Goal: Check status: Check status

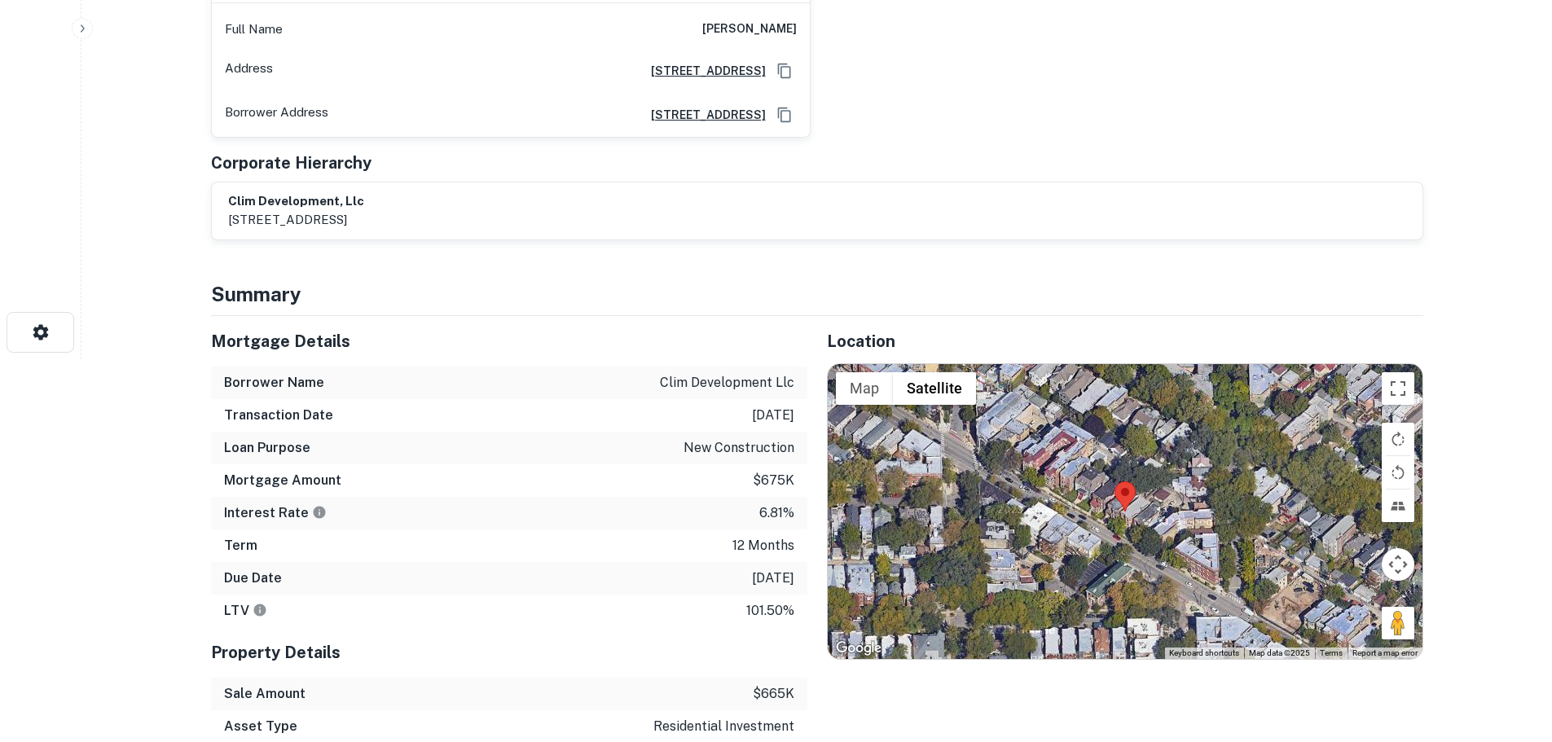
scroll to position [489, 0]
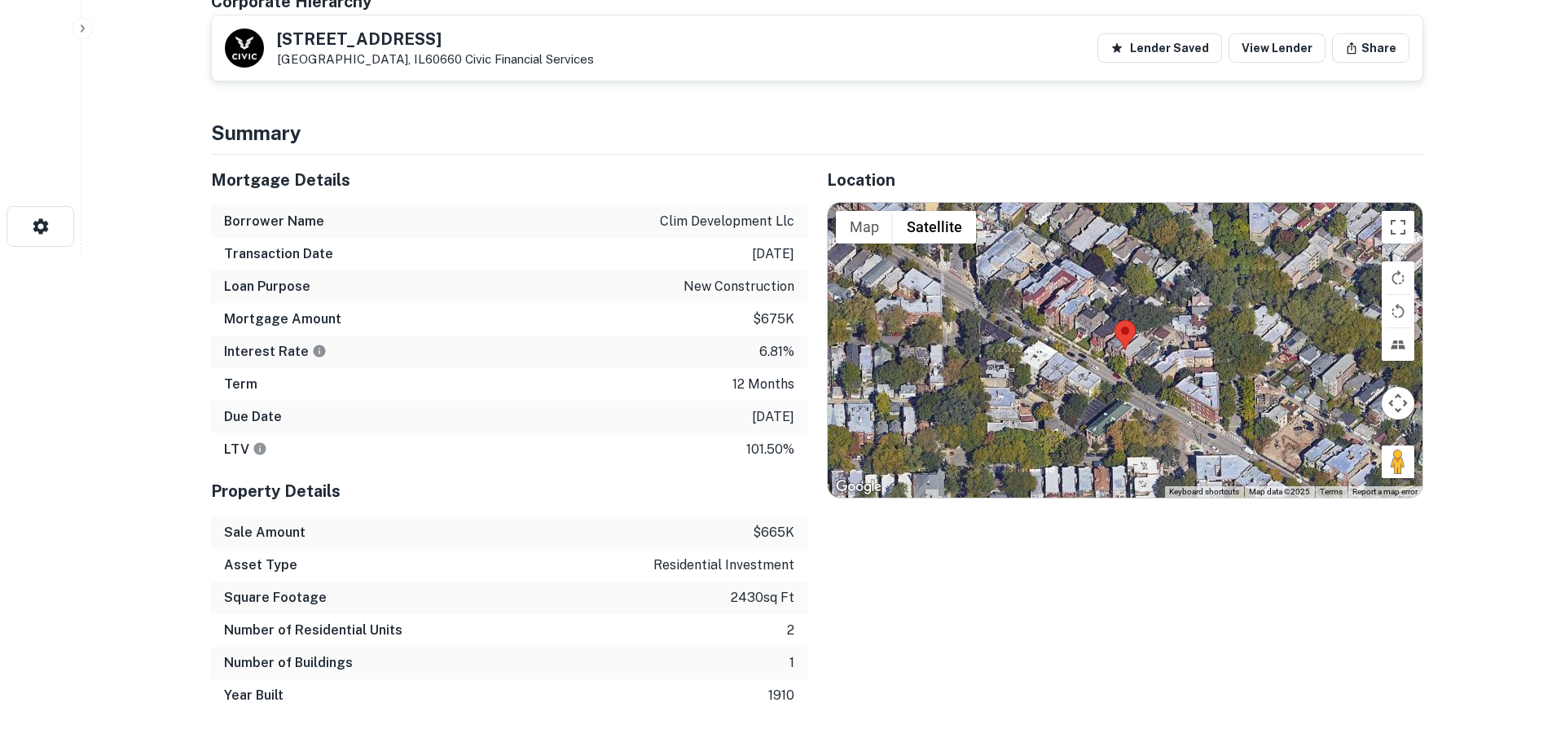
click at [1122, 358] on div at bounding box center [1125, 350] width 595 height 295
click at [1121, 358] on div at bounding box center [1125, 350] width 595 height 295
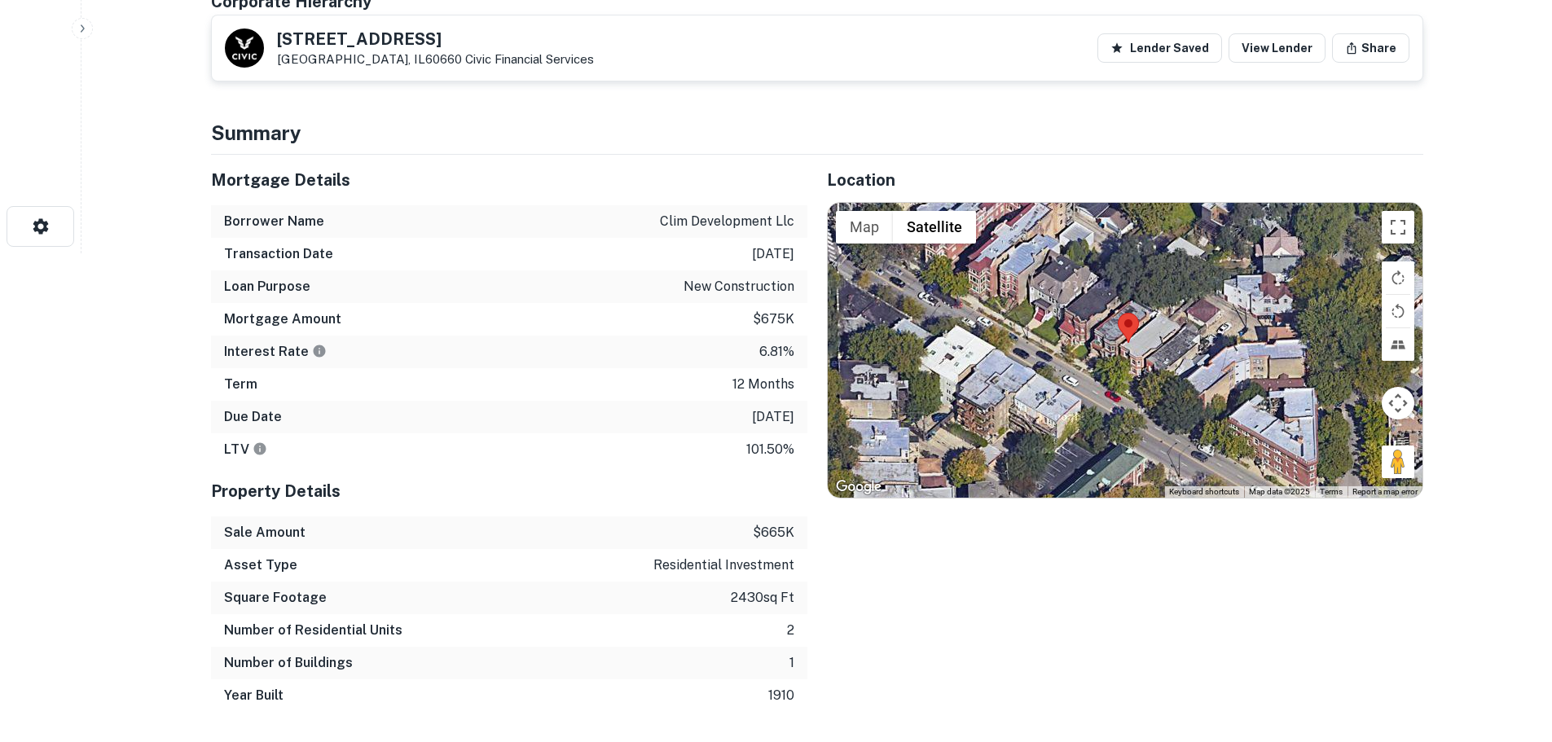
click at [1121, 358] on div at bounding box center [1125, 350] width 595 height 295
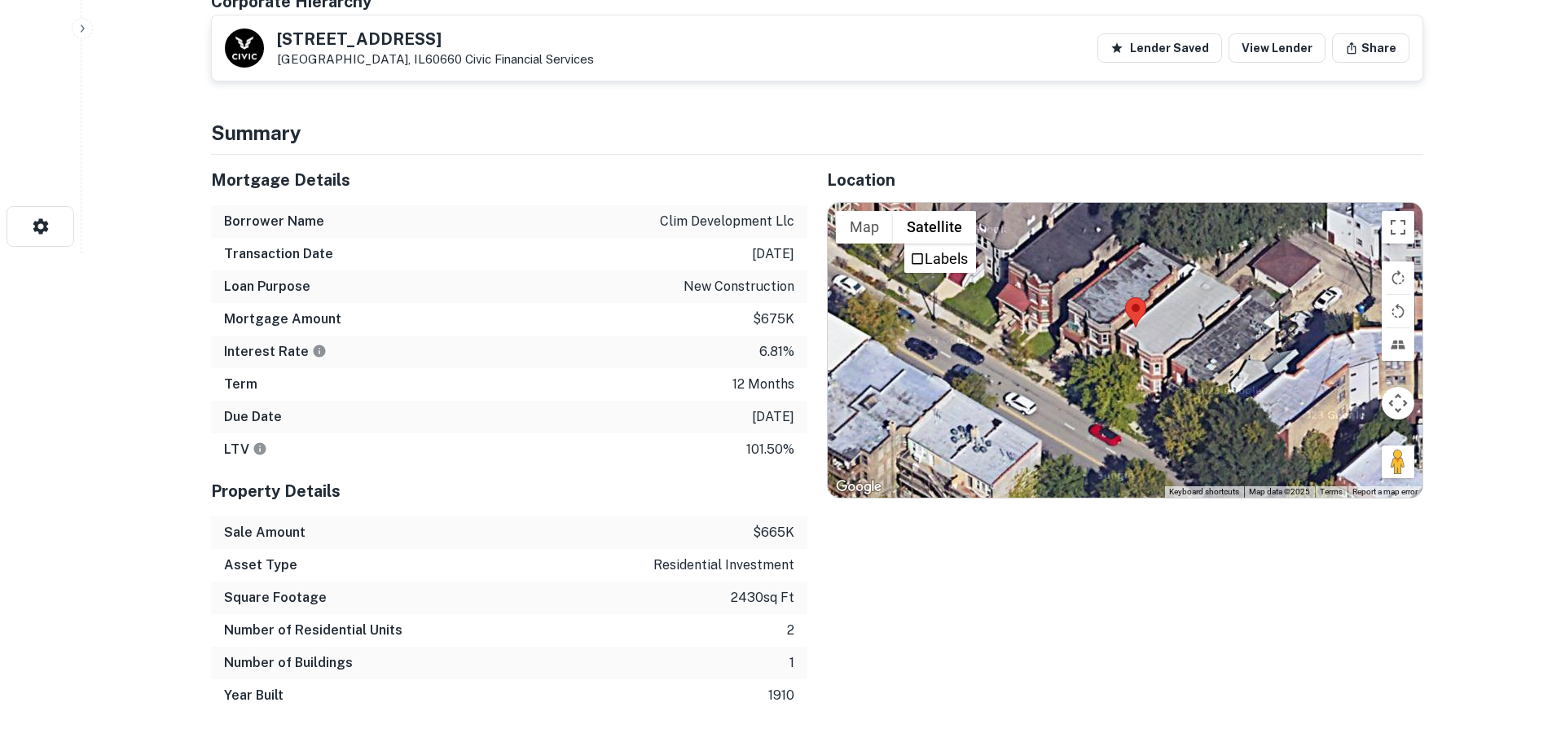
click at [1115, 340] on div at bounding box center [1125, 350] width 595 height 295
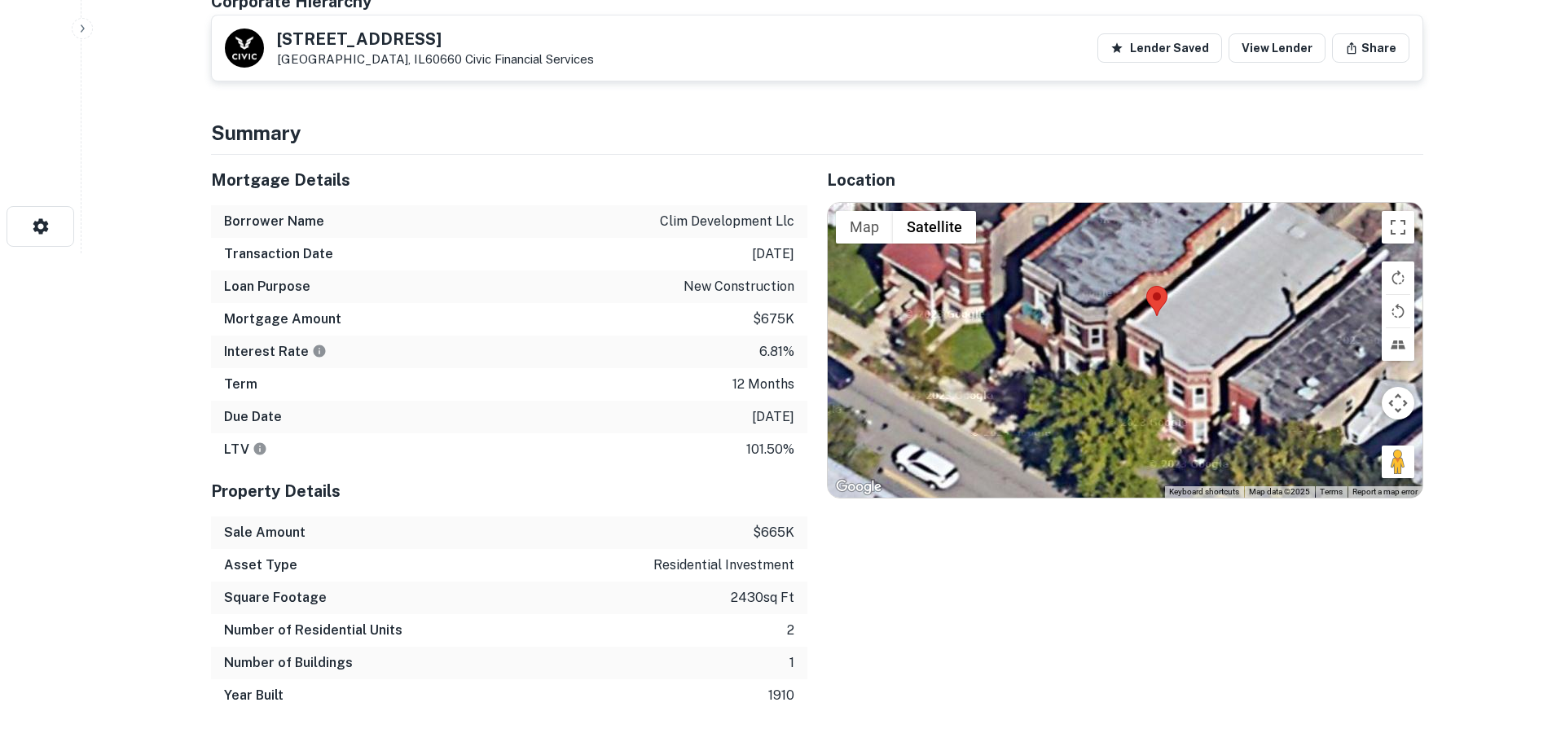
click at [1153, 336] on div at bounding box center [1125, 350] width 595 height 295
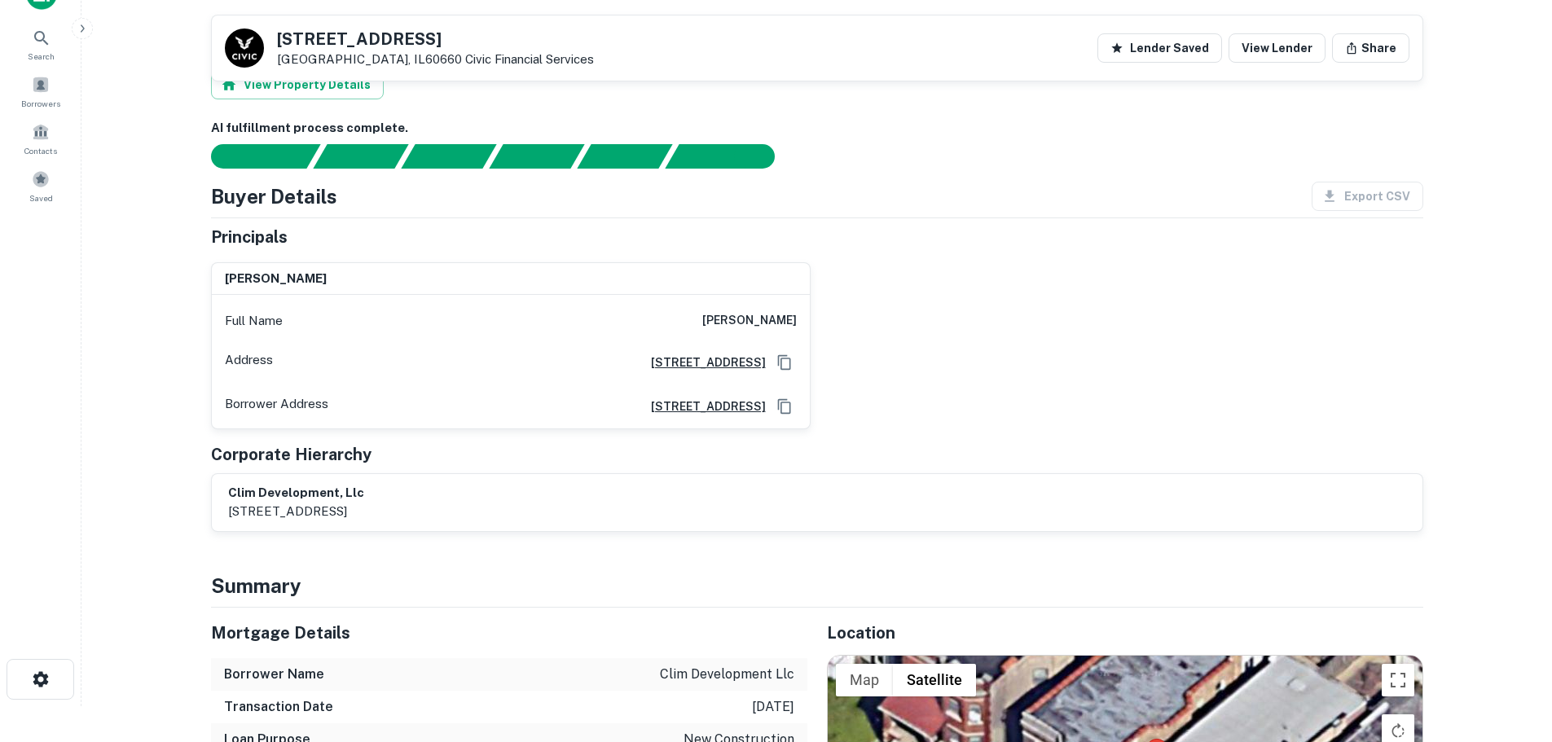
scroll to position [0, 0]
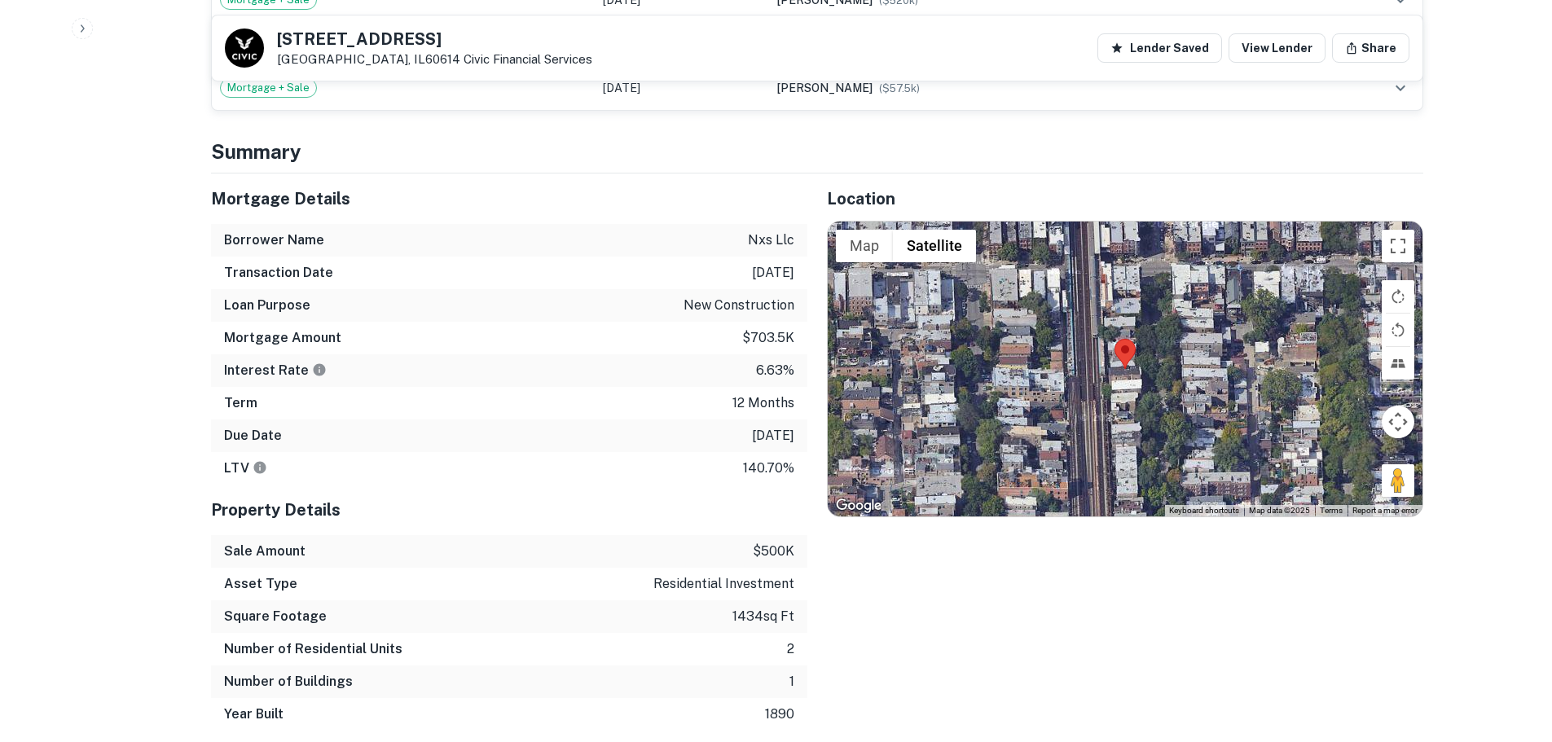
scroll to position [1141, 0]
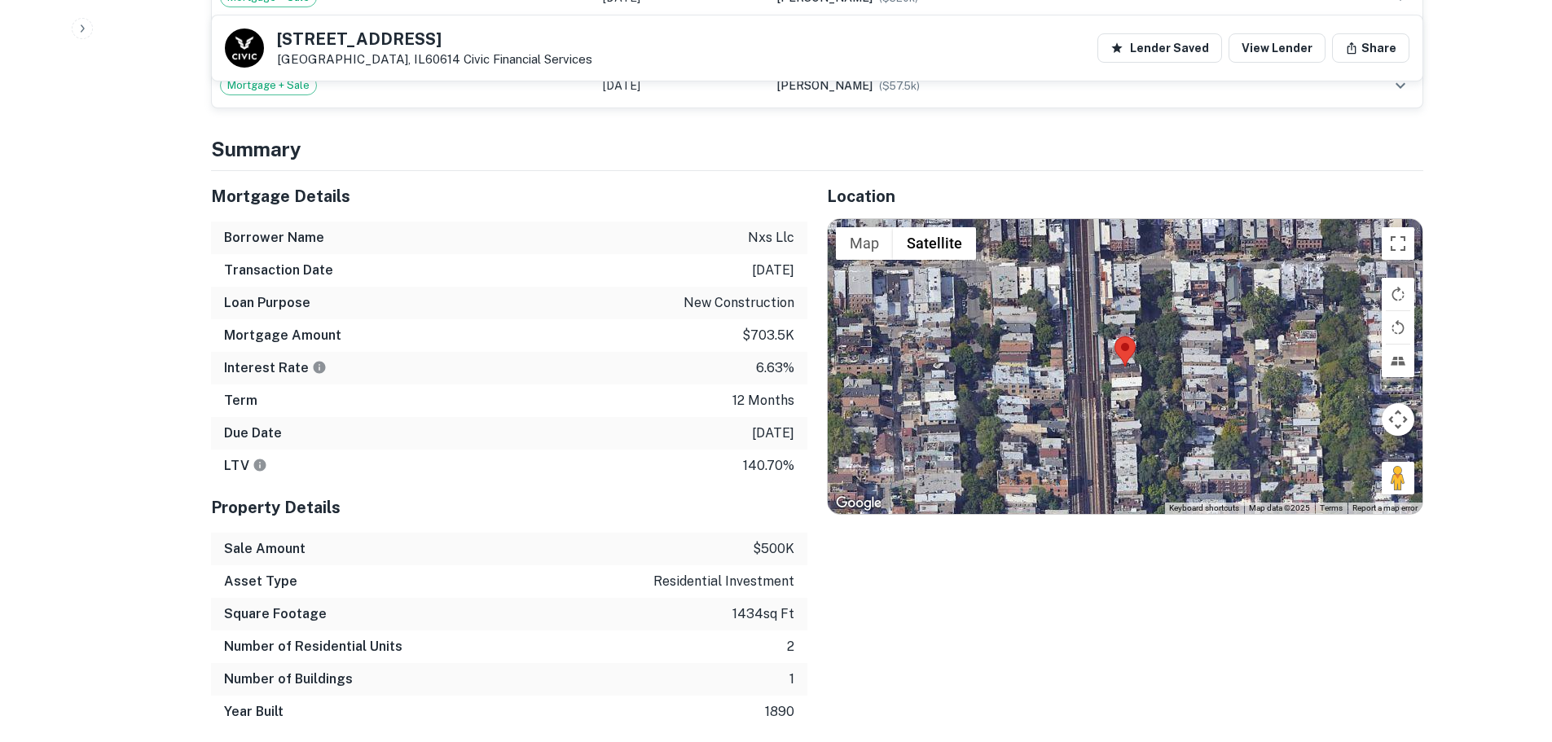
click at [1112, 338] on div at bounding box center [1125, 366] width 595 height 295
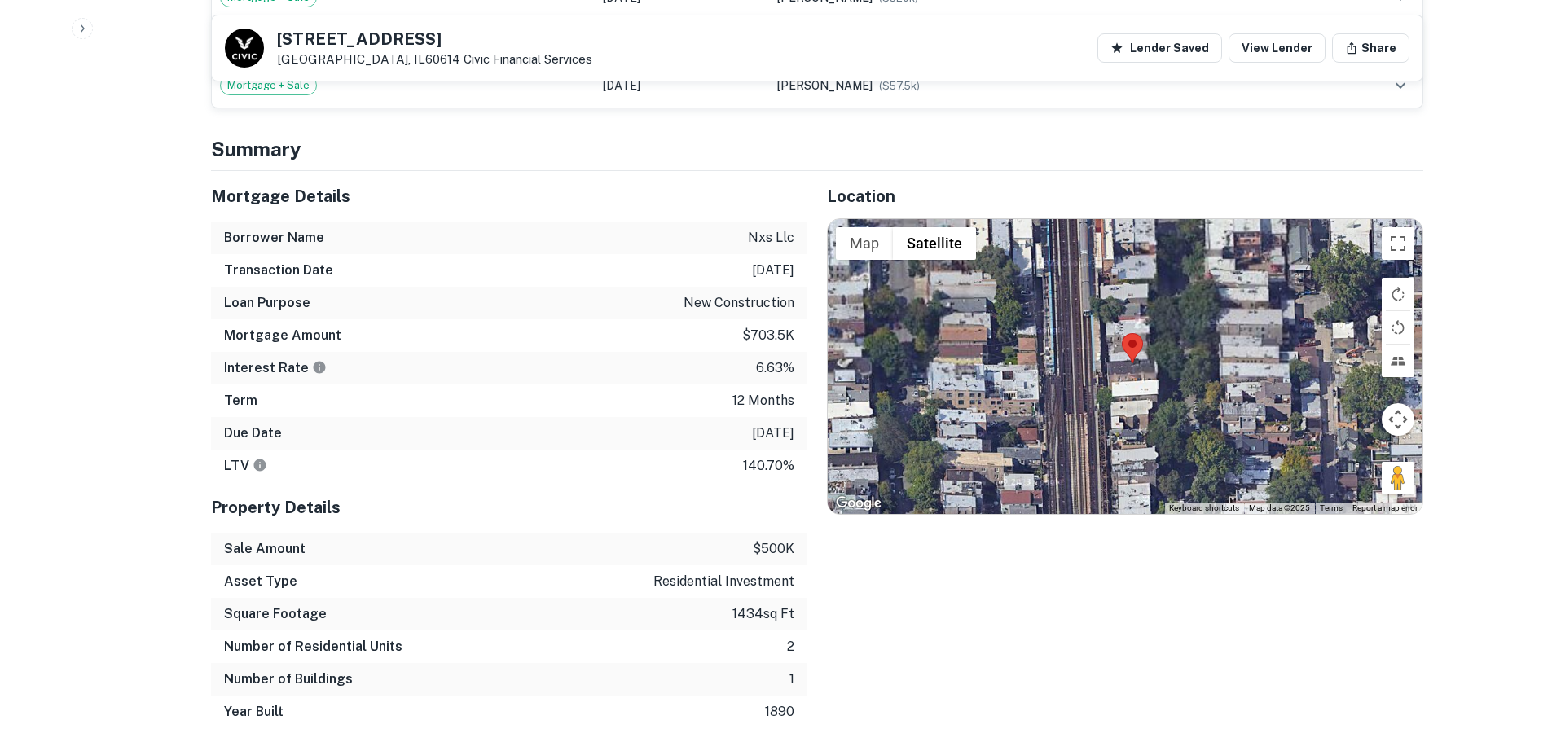
click at [1112, 338] on div at bounding box center [1125, 366] width 595 height 295
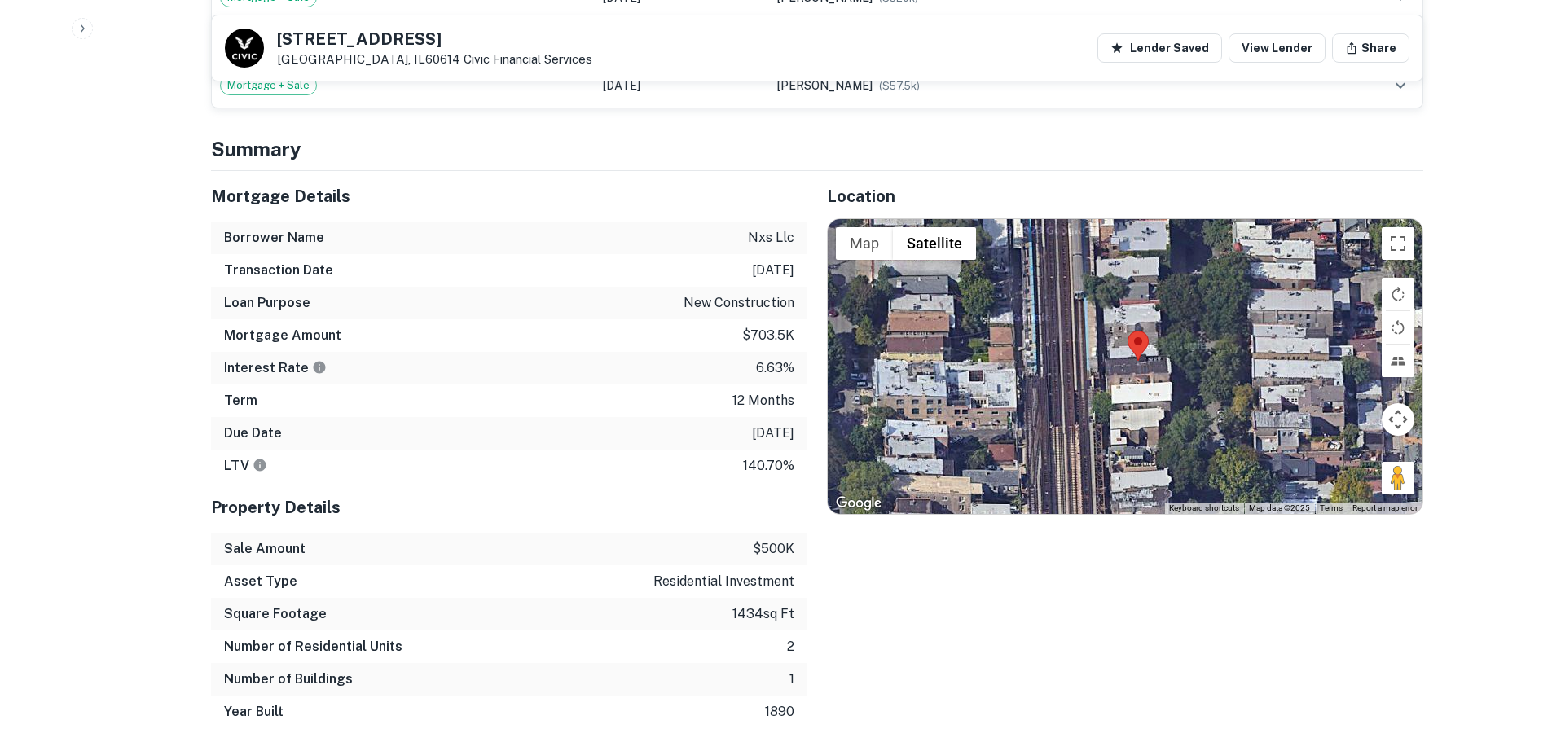
click at [1112, 338] on div at bounding box center [1125, 366] width 595 height 295
click at [1145, 330] on div at bounding box center [1125, 366] width 595 height 295
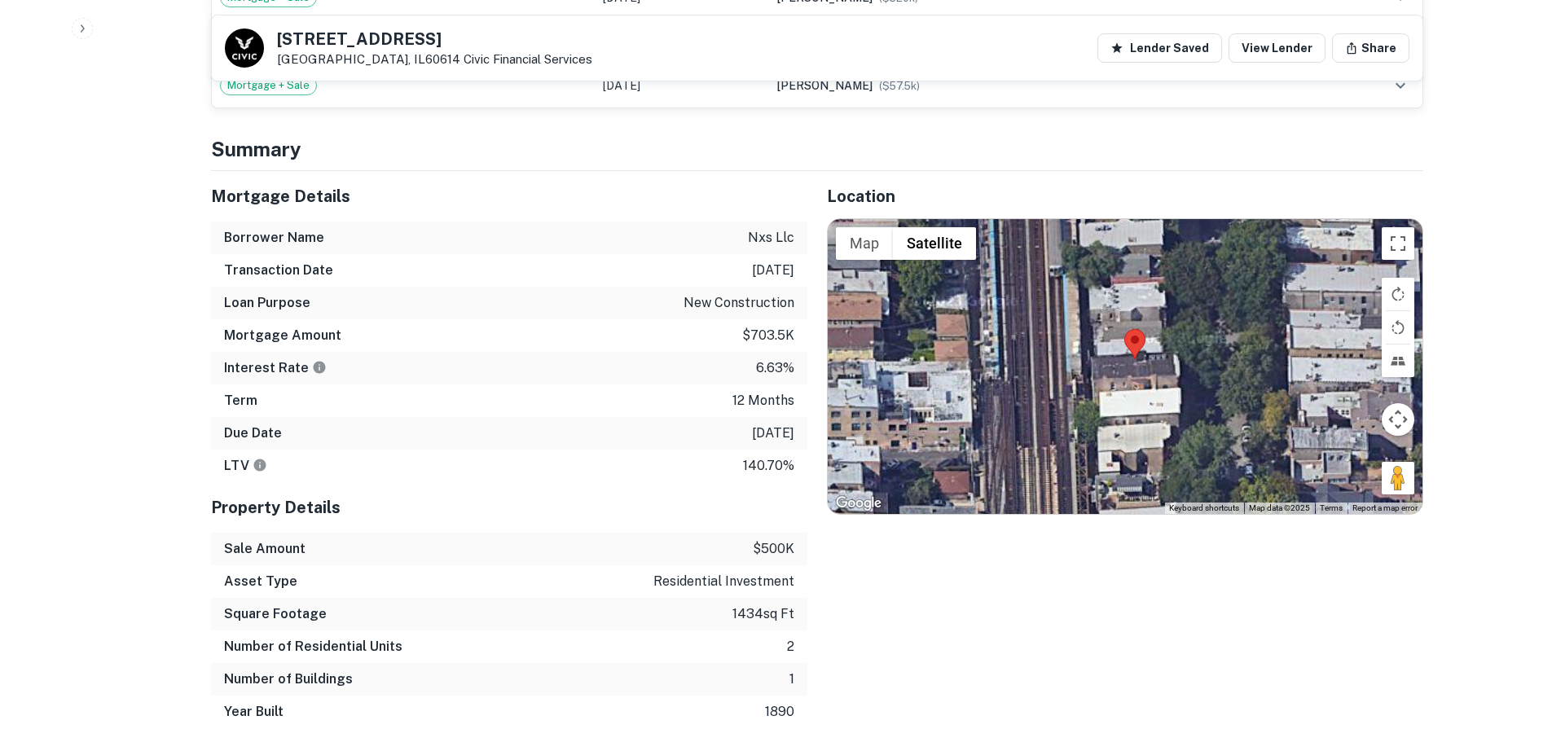
click at [1145, 330] on div at bounding box center [1125, 366] width 595 height 295
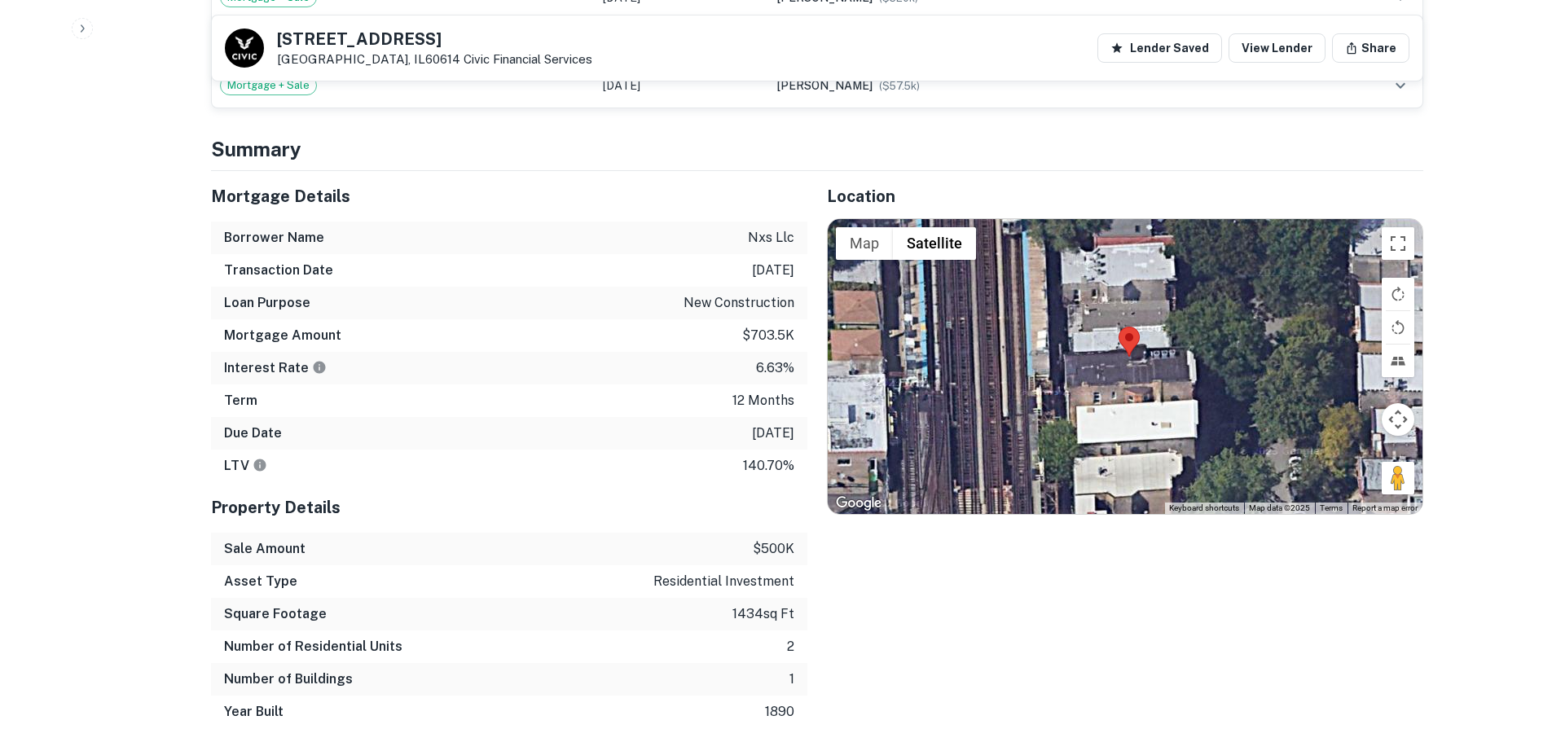
click at [1145, 330] on div at bounding box center [1125, 366] width 595 height 295
click at [1394, 311] on button "Rotate map counterclockwise" at bounding box center [1398, 327] width 33 height 33
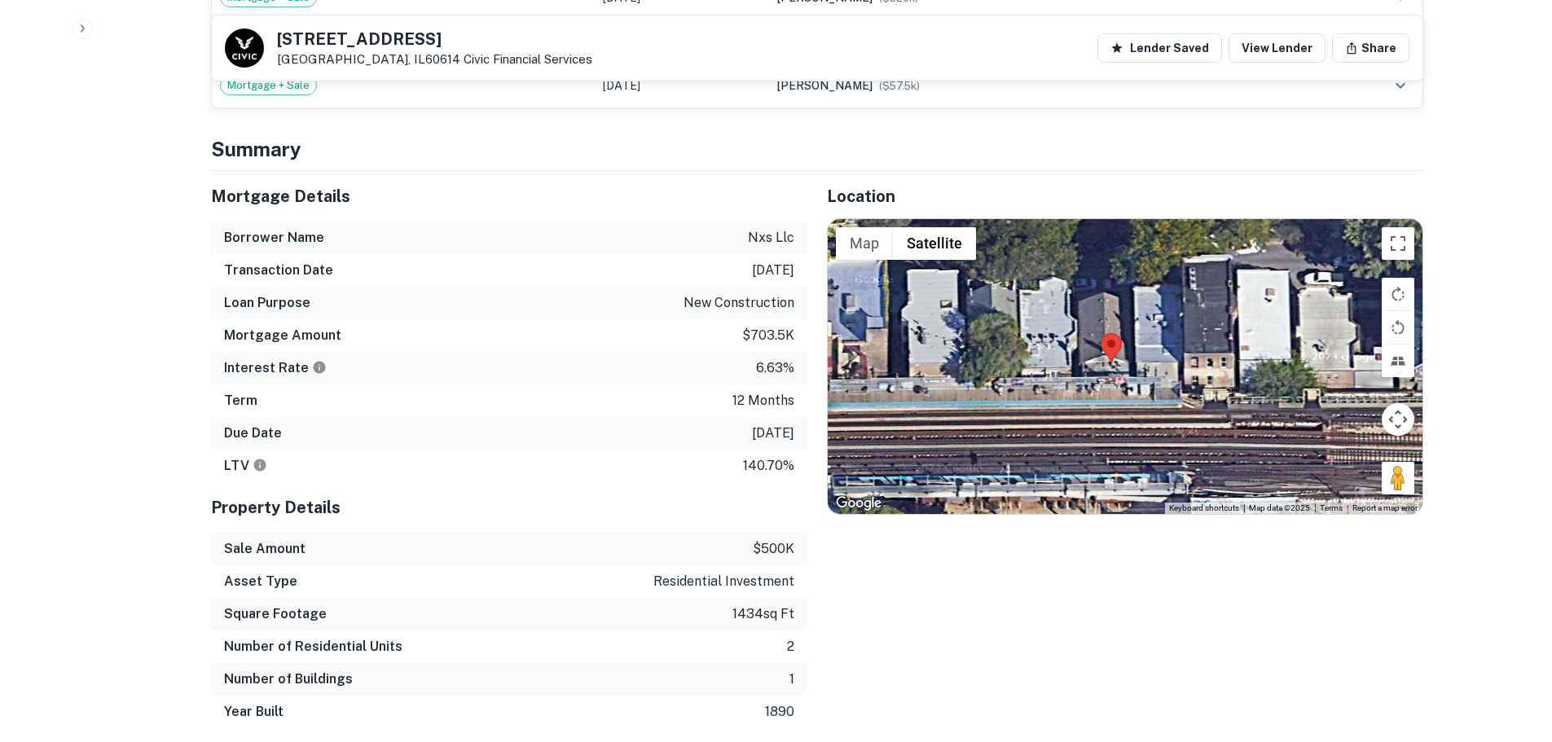
click at [1117, 333] on img at bounding box center [1111, 348] width 21 height 30
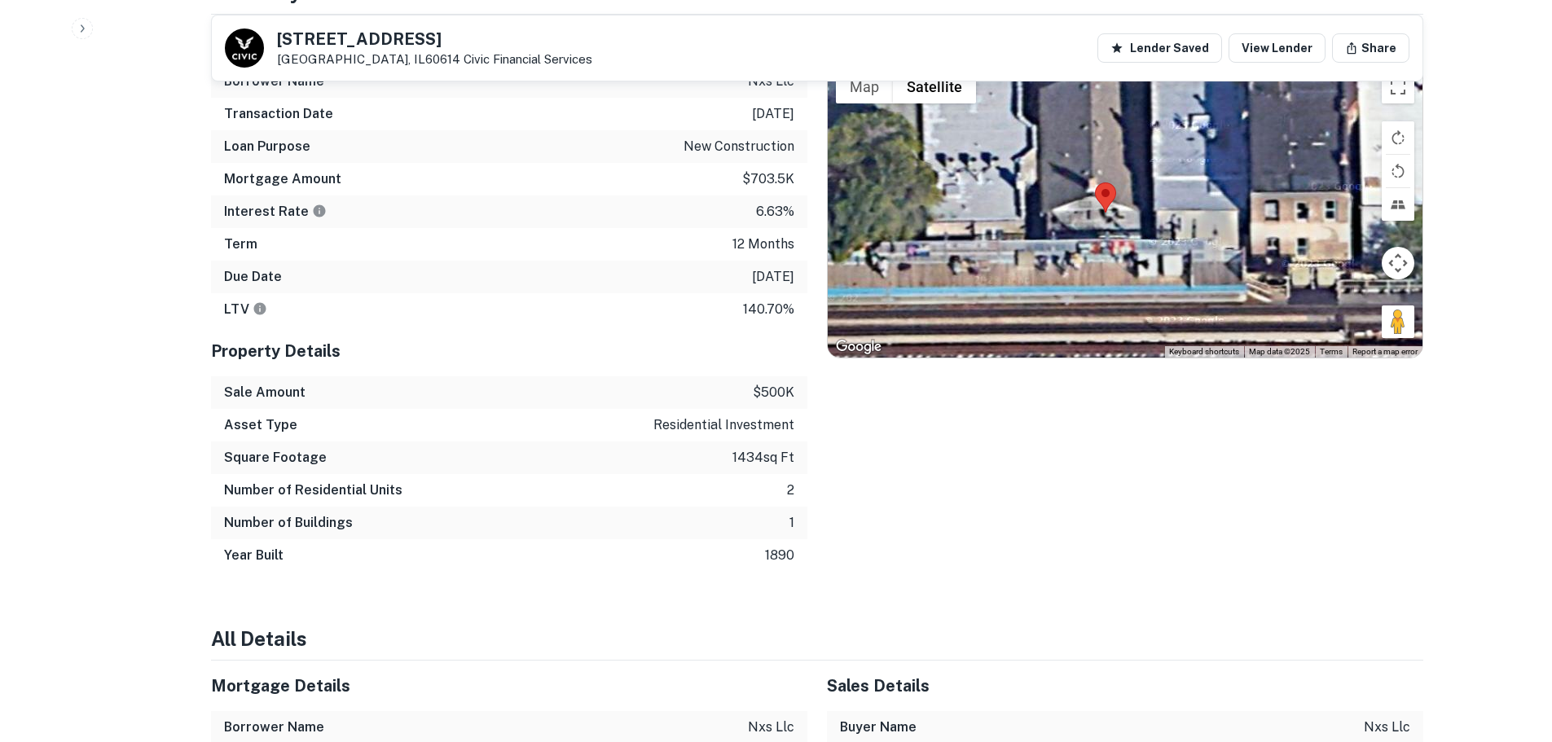
scroll to position [1059, 0]
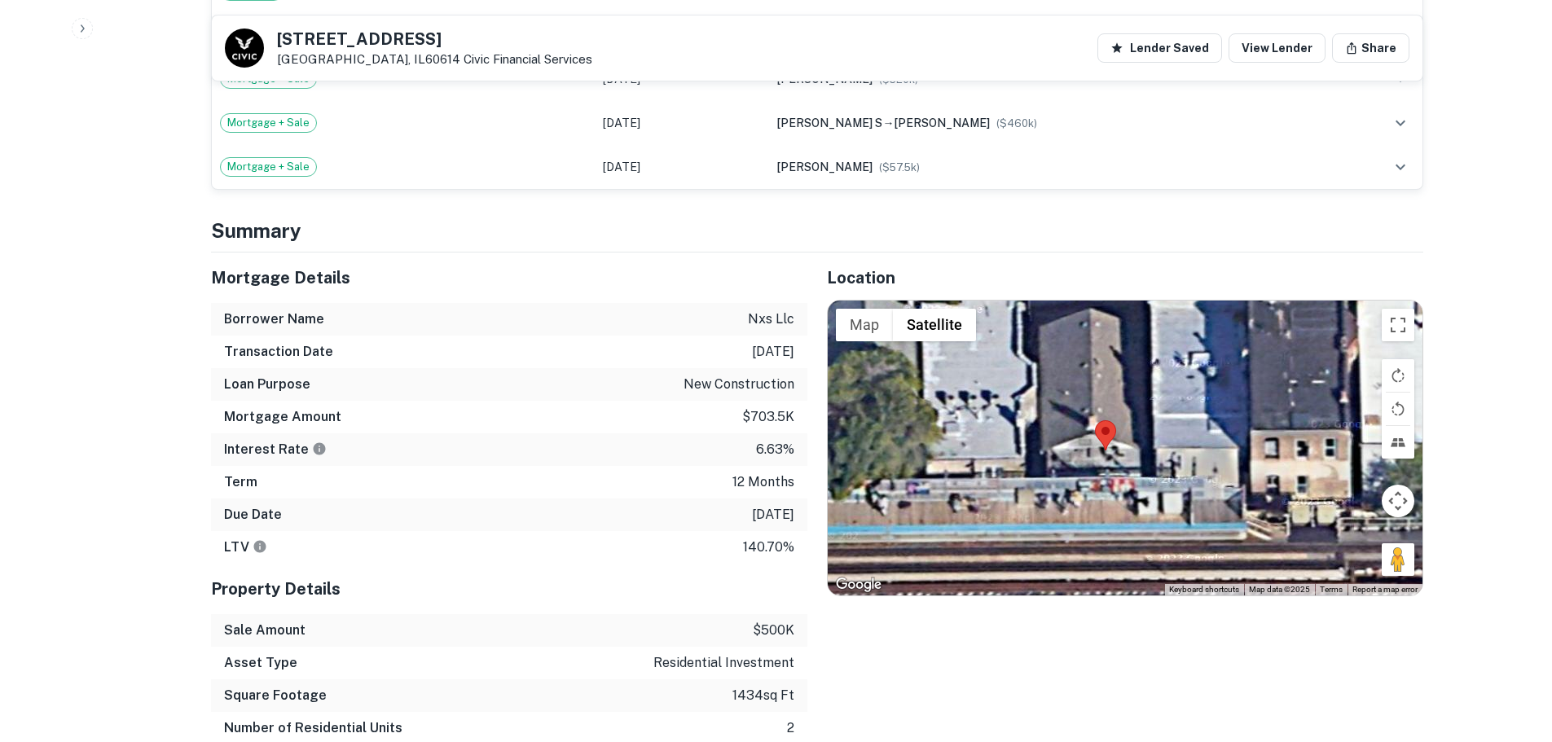
click at [1099, 439] on div at bounding box center [1125, 448] width 595 height 295
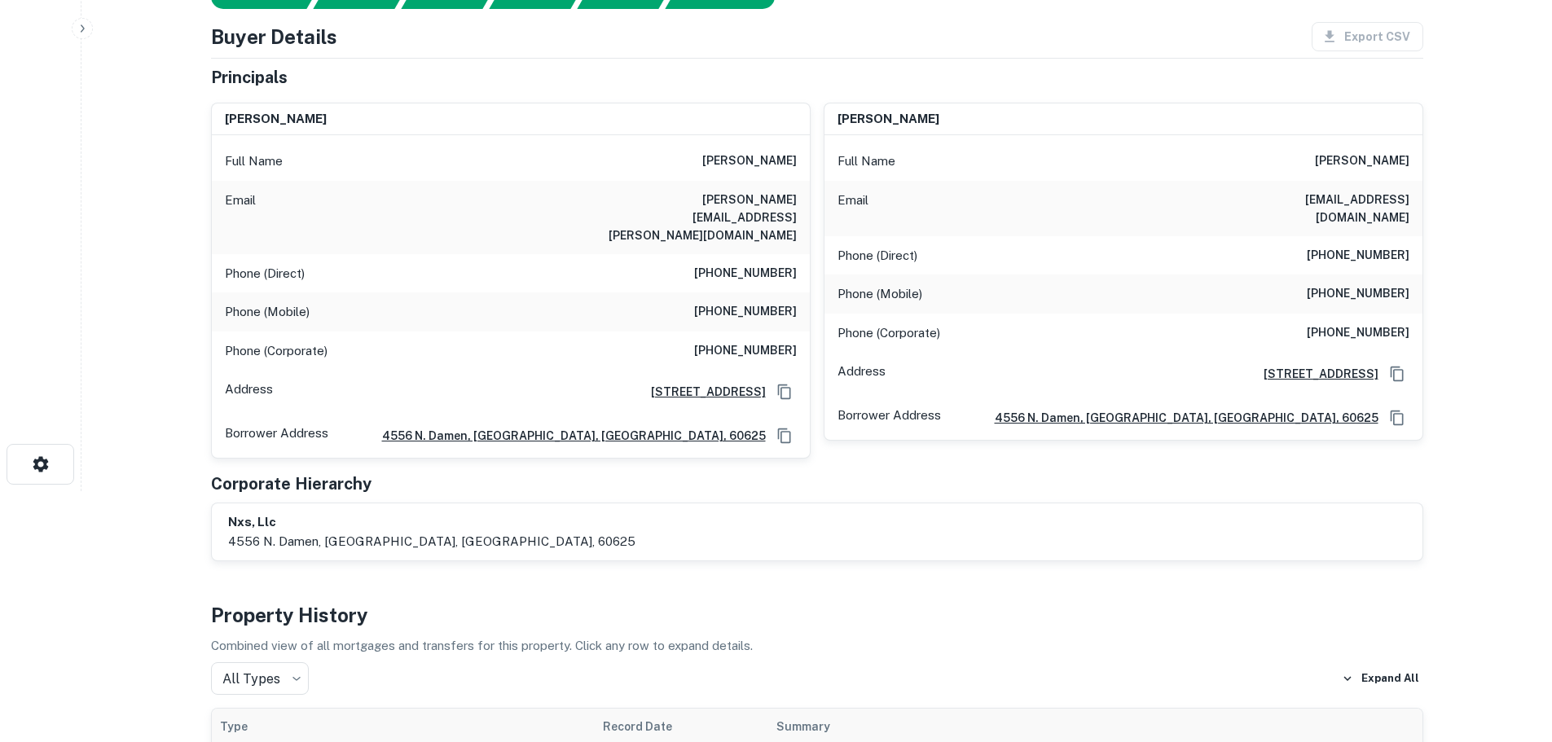
scroll to position [0, 0]
